Goal: Information Seeking & Learning: Get advice/opinions

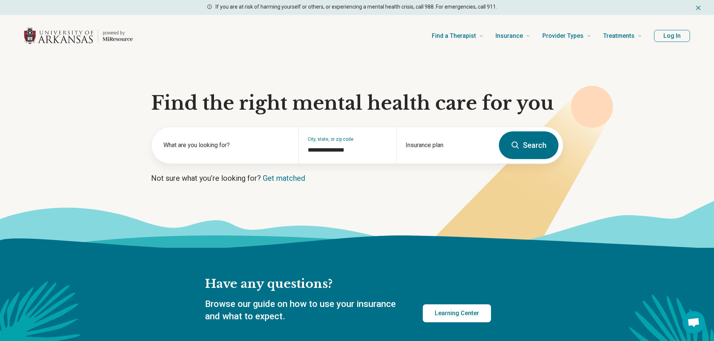
click at [531, 147] on button "Search" at bounding box center [529, 146] width 60 height 28
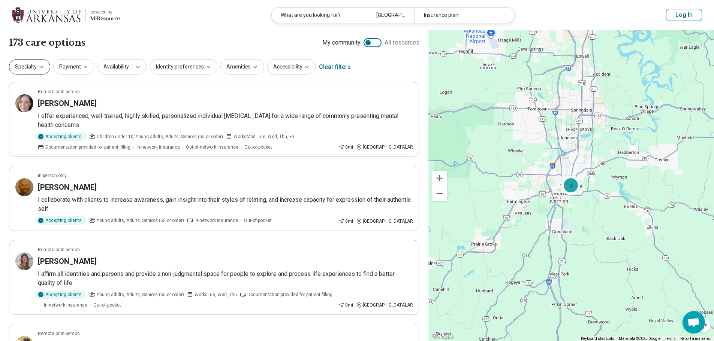
click at [28, 65] on button "Specialty" at bounding box center [29, 66] width 41 height 15
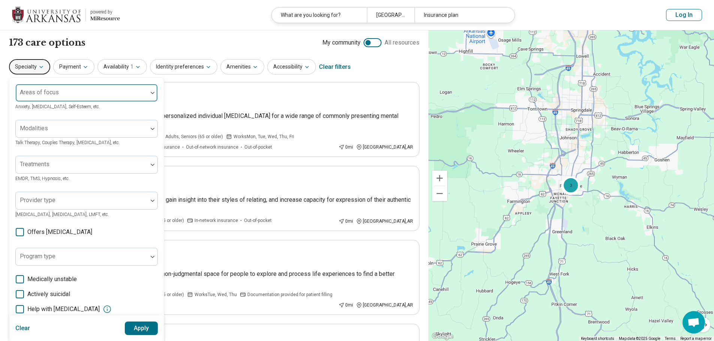
click at [52, 88] on div at bounding box center [82, 93] width 132 height 16
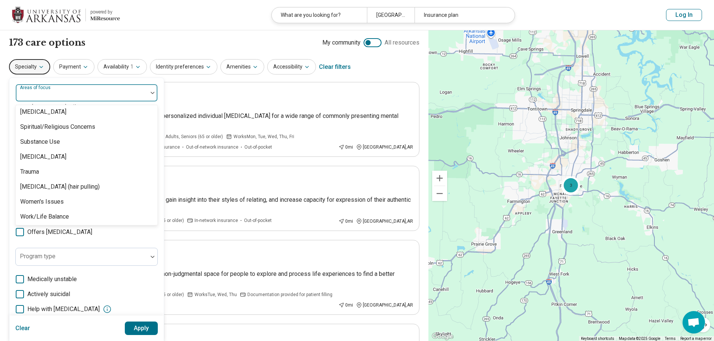
scroll to position [1400, 0]
click at [48, 171] on div "Trauma" at bounding box center [87, 171] width 142 height 15
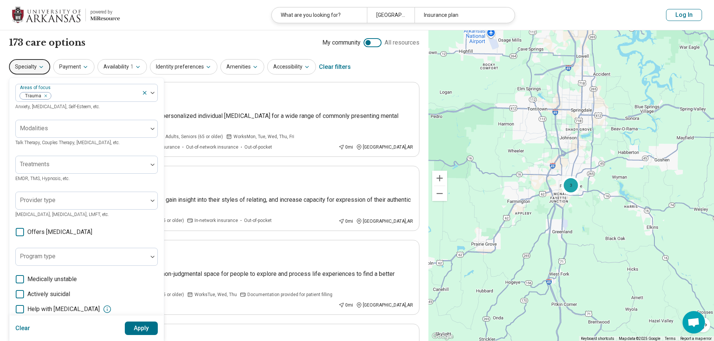
click at [139, 240] on div "Areas of focus Trauma Anxiety, [MEDICAL_DATA], Self-Esteem, etc. Modalities Tal…" at bounding box center [86, 230] width 142 height 293
click at [97, 165] on div at bounding box center [82, 168] width 126 height 10
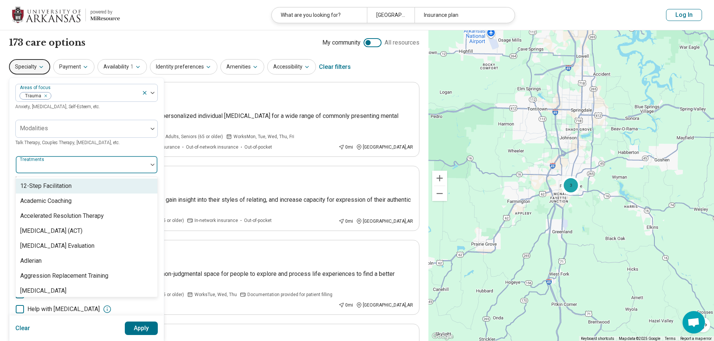
click at [97, 165] on div at bounding box center [82, 168] width 126 height 10
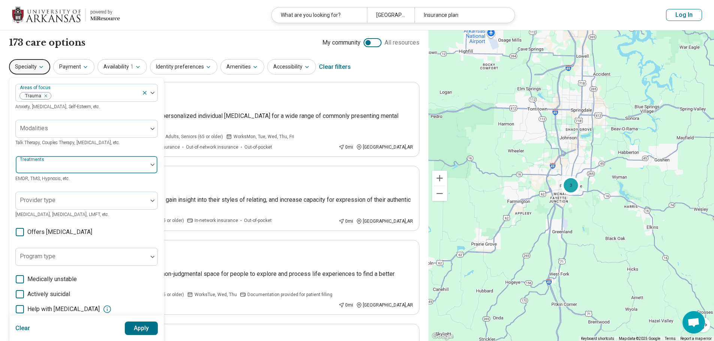
click at [99, 166] on div at bounding box center [82, 168] width 126 height 10
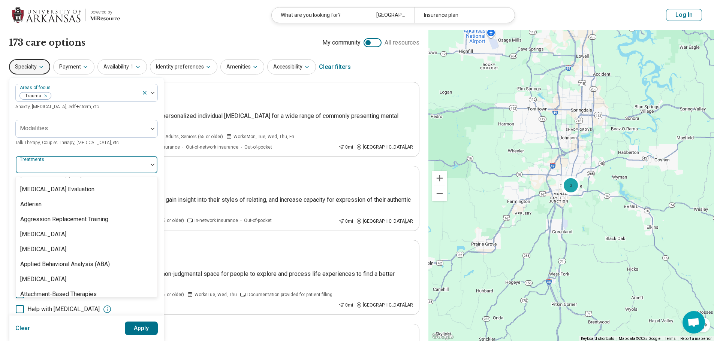
scroll to position [0, 0]
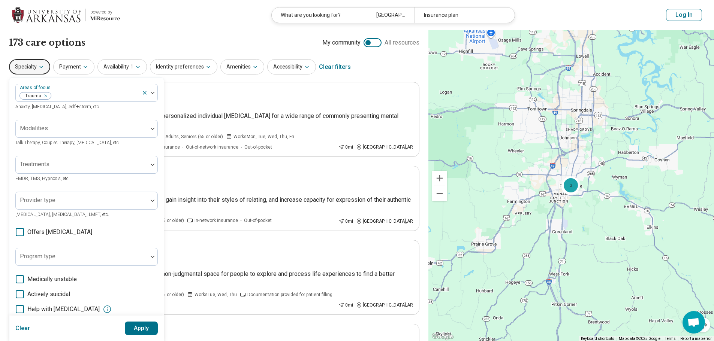
click at [115, 153] on div "Areas of focus Trauma Anxiety, [MEDICAL_DATA], Self-Esteem, etc. Modalities Tal…" at bounding box center [86, 230] width 142 height 293
click at [148, 331] on button "Apply" at bounding box center [141, 328] width 33 height 13
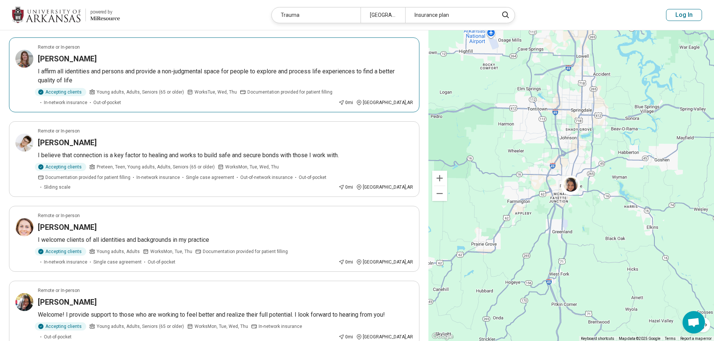
scroll to position [225, 0]
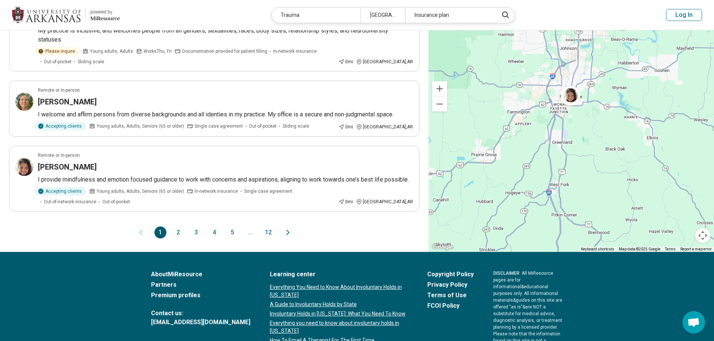
click at [178, 227] on button "2" at bounding box center [178, 233] width 12 height 12
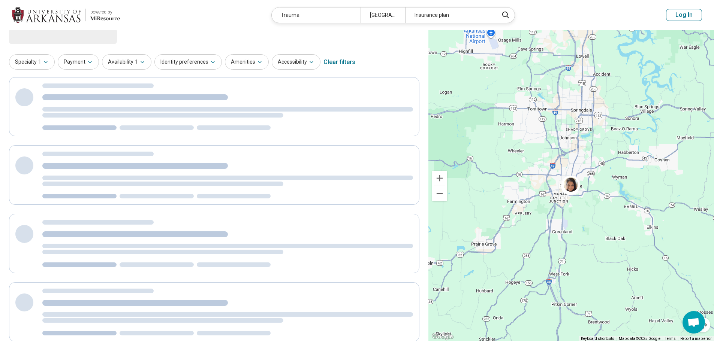
scroll to position [0, 0]
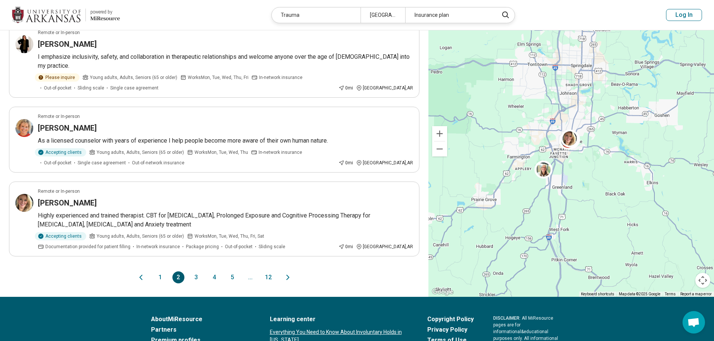
click at [192, 272] on button "3" at bounding box center [196, 278] width 12 height 12
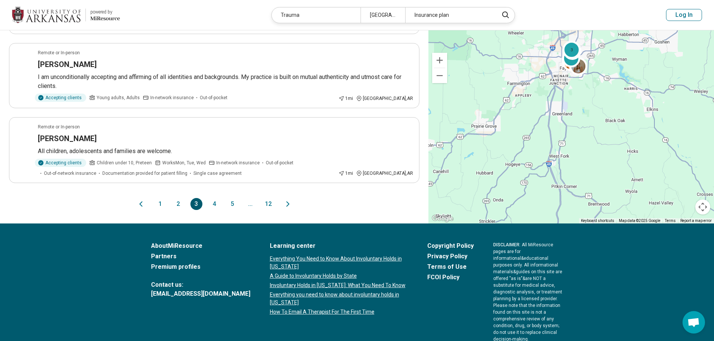
scroll to position [600, 0]
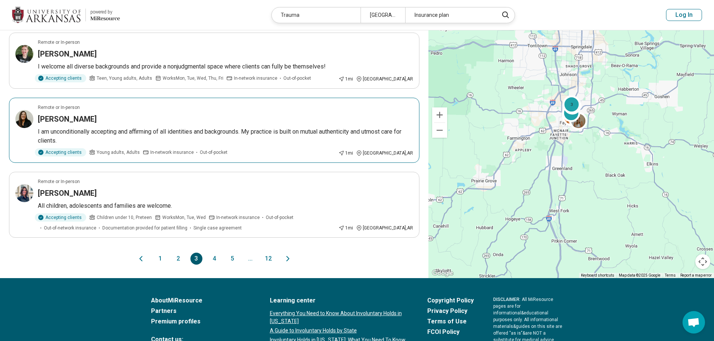
drag, startPoint x: 60, startPoint y: 110, endPoint x: 56, endPoint y: 106, distance: 5.6
click at [56, 114] on h3 "[PERSON_NAME]" at bounding box center [67, 119] width 59 height 10
click at [213, 253] on button "4" at bounding box center [214, 259] width 12 height 12
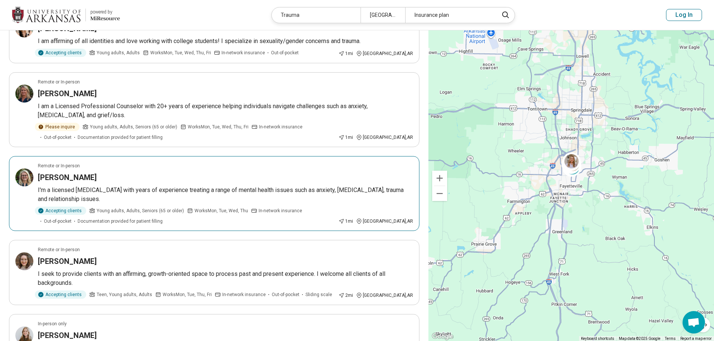
scroll to position [187, 0]
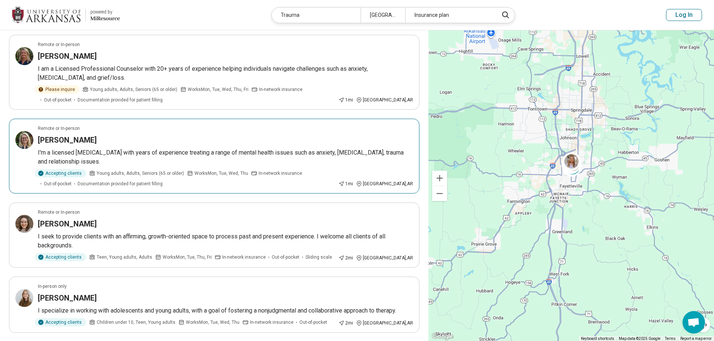
click at [175, 143] on div "[PERSON_NAME]" at bounding box center [225, 140] width 375 height 10
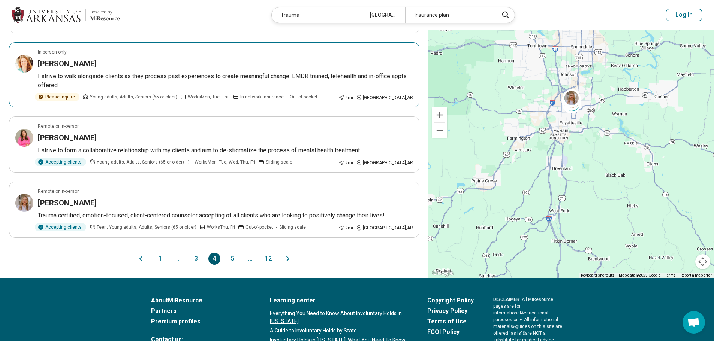
scroll to position [600, 0]
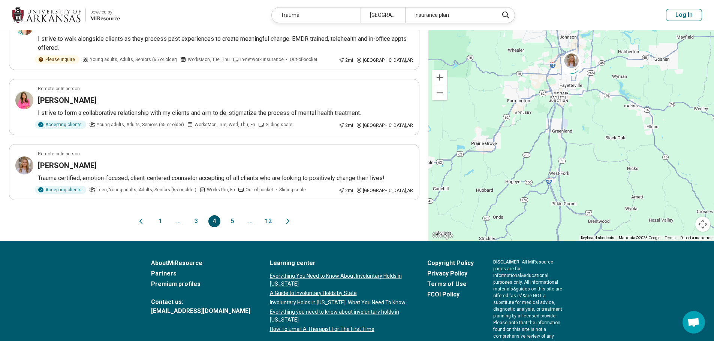
click at [232, 215] on button "5" at bounding box center [232, 221] width 12 height 12
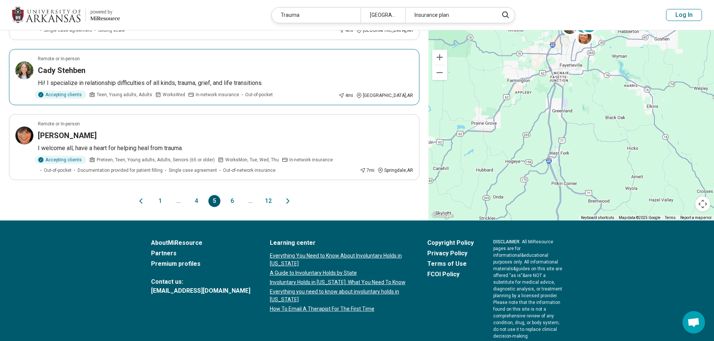
scroll to position [675, 0]
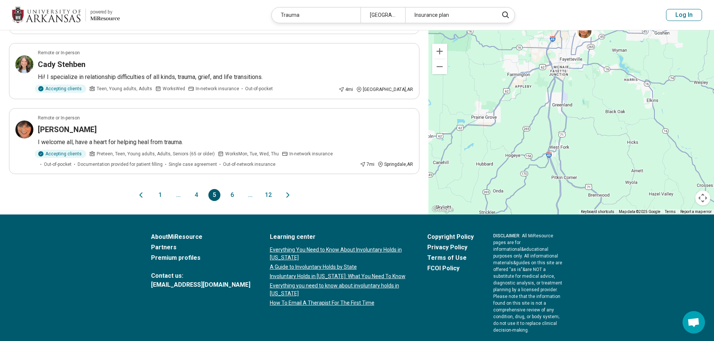
click at [230, 189] on button "6" at bounding box center [232, 195] width 12 height 12
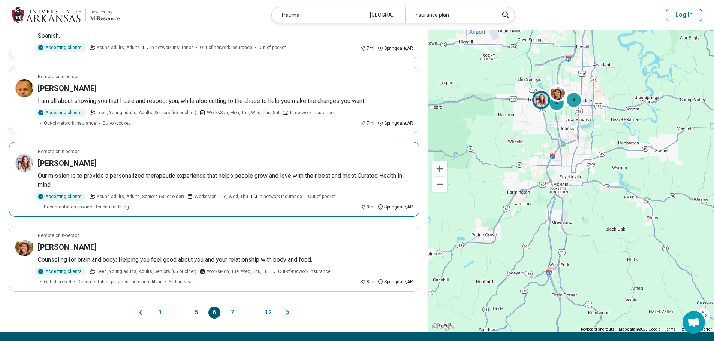
scroll to position [562, 0]
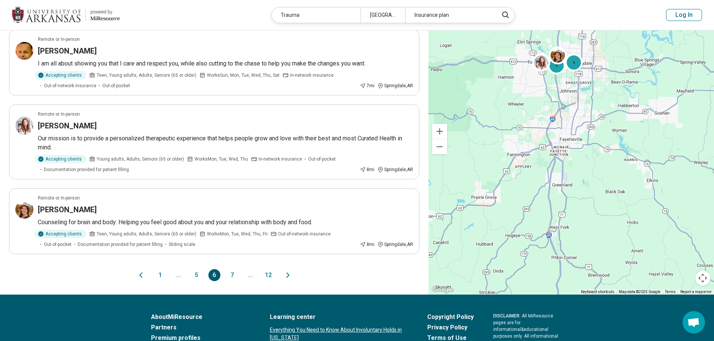
click at [229, 269] on button "7" at bounding box center [232, 275] width 12 height 12
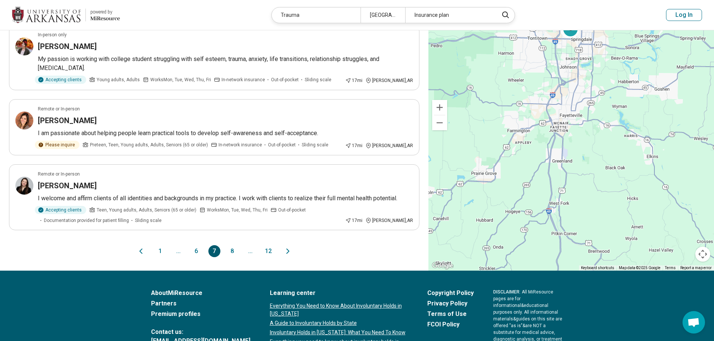
click at [235, 245] on button "8" at bounding box center [232, 251] width 12 height 12
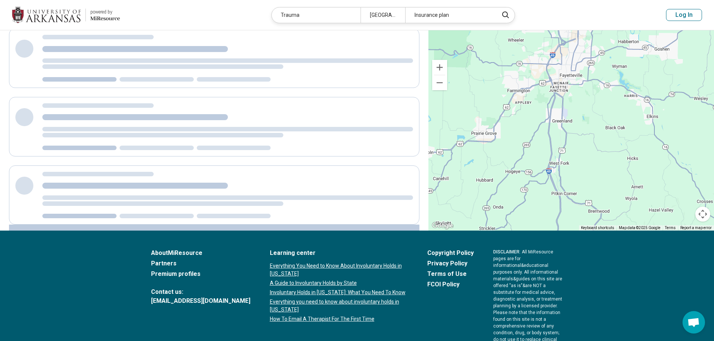
scroll to position [0, 0]
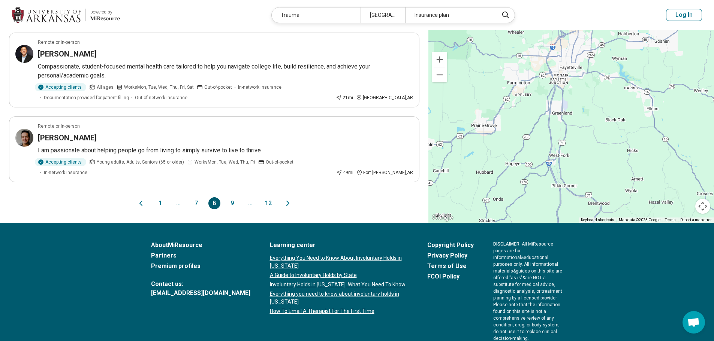
click at [230, 197] on button "9" at bounding box center [232, 203] width 12 height 12
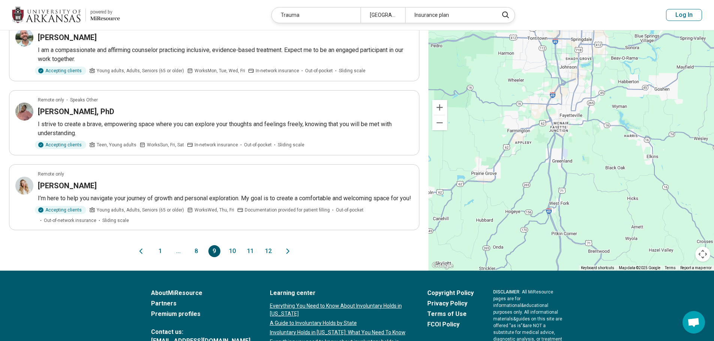
scroll to position [600, 0]
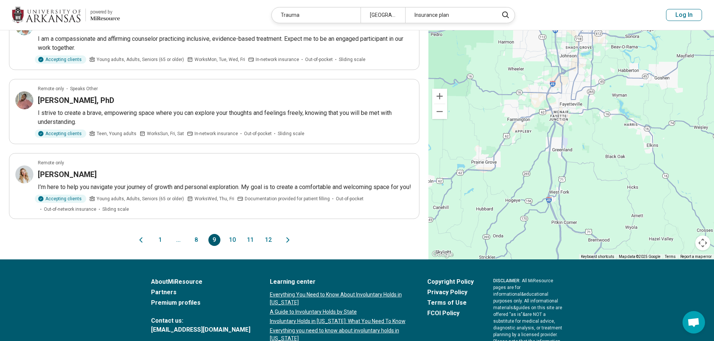
click at [232, 238] on button "10" at bounding box center [232, 240] width 12 height 12
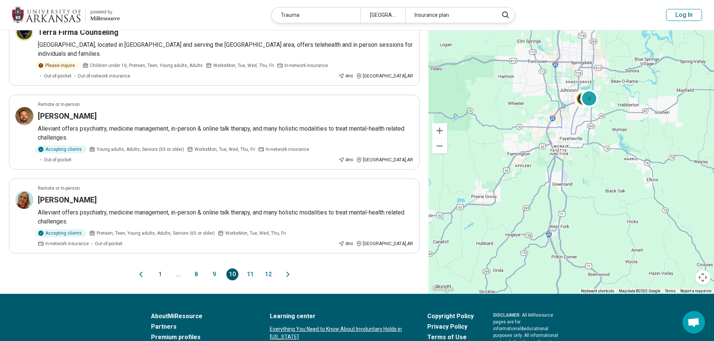
click at [254, 269] on button "11" at bounding box center [250, 275] width 12 height 12
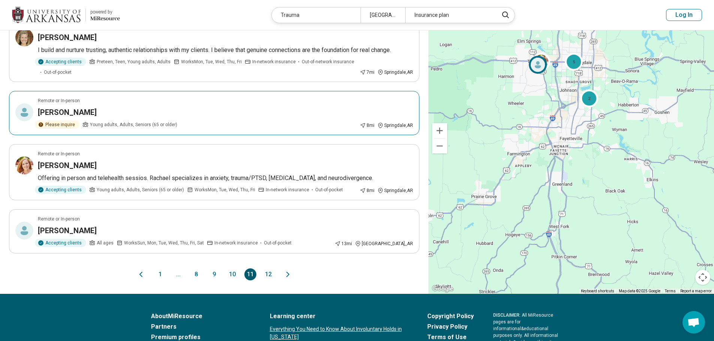
scroll to position [562, 0]
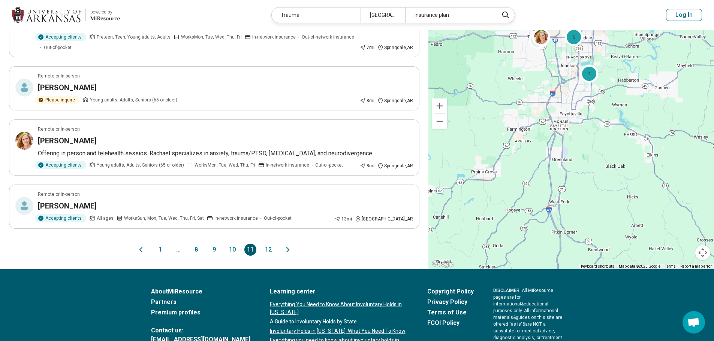
click at [270, 244] on button "12" at bounding box center [268, 250] width 12 height 12
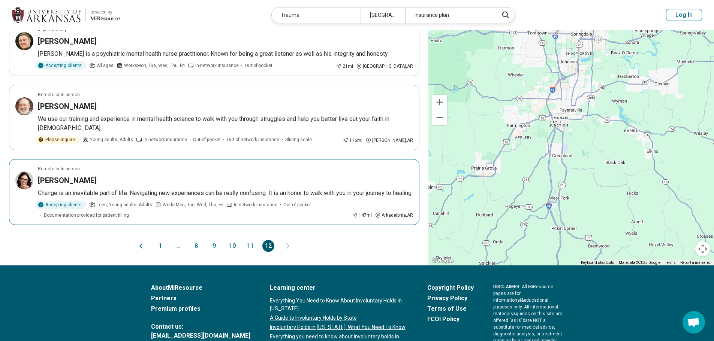
scroll to position [412, 0]
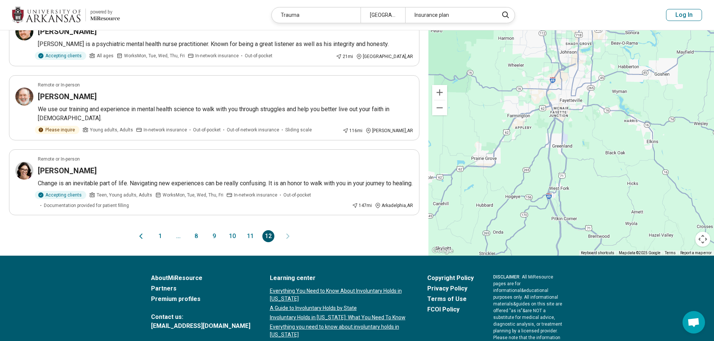
click at [254, 230] on button "11" at bounding box center [250, 236] width 12 height 12
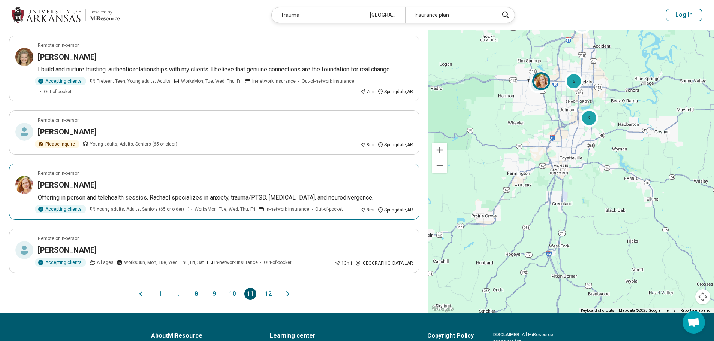
scroll to position [525, 0]
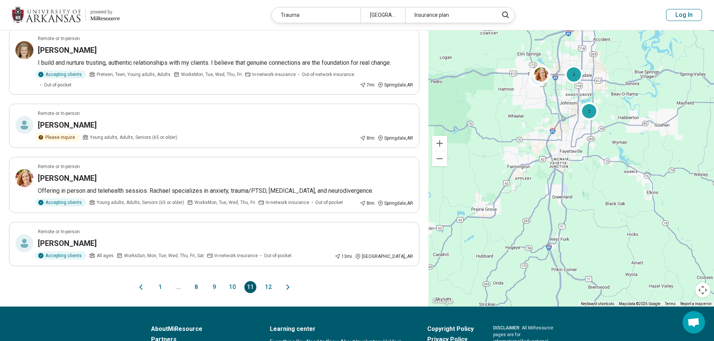
click at [160, 281] on button "1" at bounding box center [160, 287] width 12 height 12
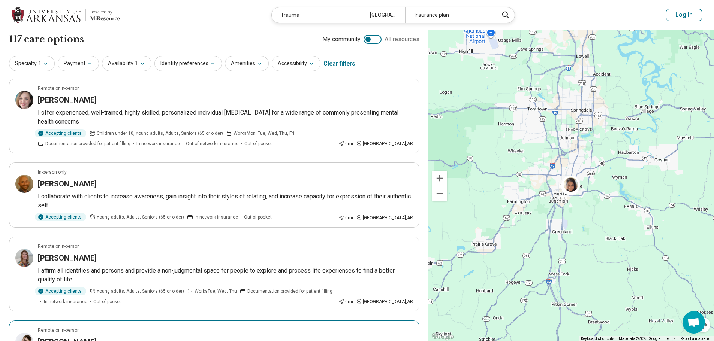
scroll to position [0, 0]
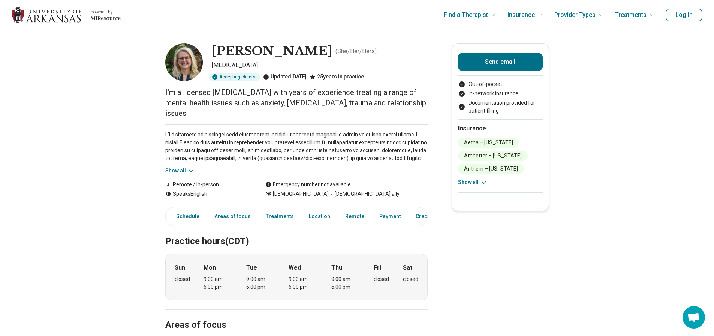
click at [481, 181] on button "Show all" at bounding box center [473, 182] width 30 height 8
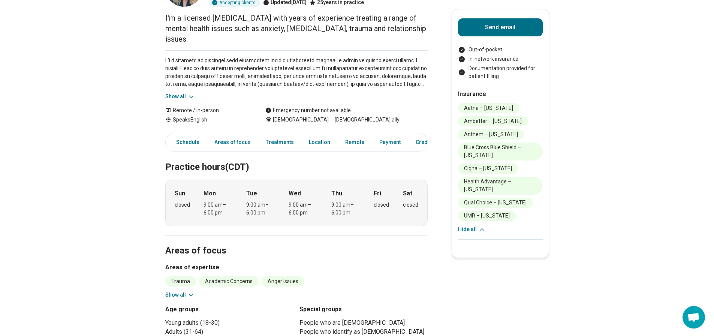
scroll to position [75, 0]
